Goal: Navigation & Orientation: Find specific page/section

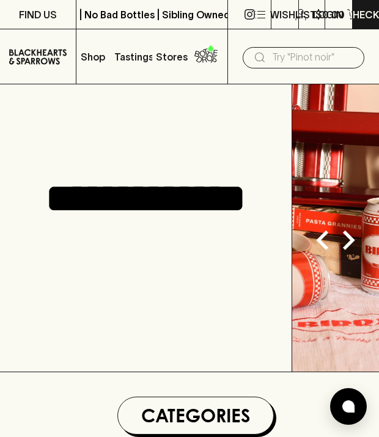
click at [85, 60] on p "Shop" at bounding box center [93, 56] width 24 height 15
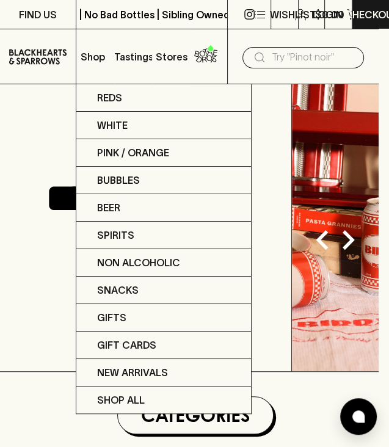
click at [213, 49] on div at bounding box center [194, 223] width 389 height 447
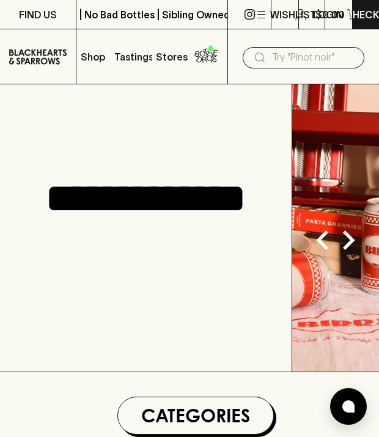
click at [213, 49] on icon at bounding box center [210, 48] width 5 height 7
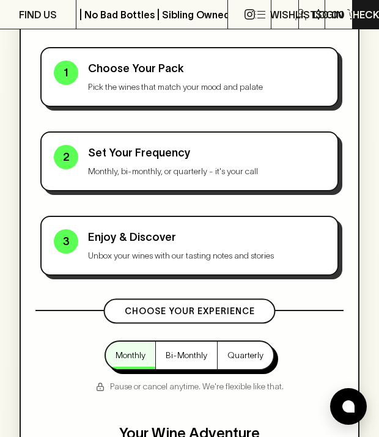
scroll to position [1831, 0]
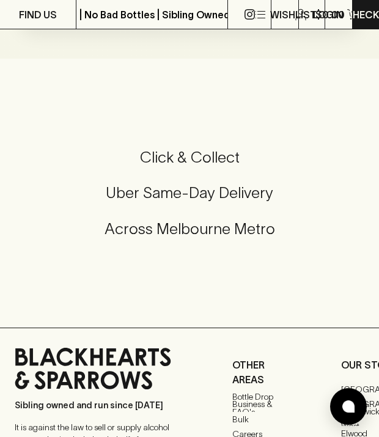
click at [119, 185] on h5 "Uber Same-Day Delivery" at bounding box center [189, 193] width 349 height 20
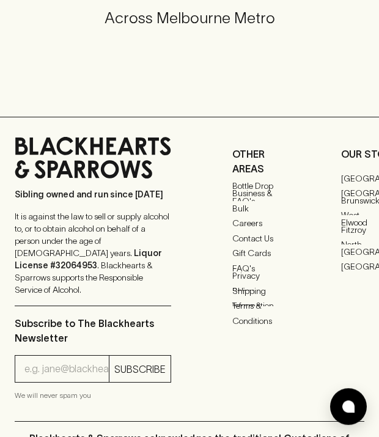
scroll to position [0, 0]
